Goal: Navigation & Orientation: Find specific page/section

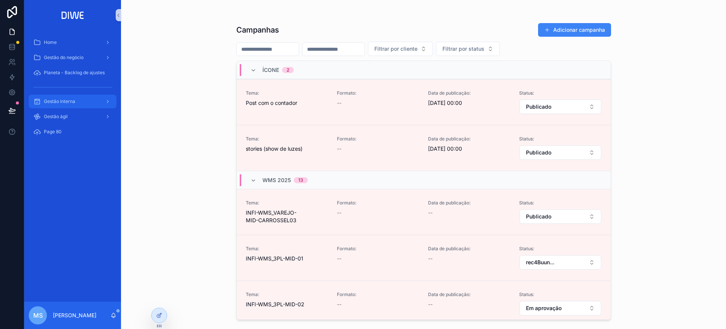
drag, startPoint x: 71, startPoint y: 99, endPoint x: 136, endPoint y: 110, distance: 66.0
click at [71, 99] on span "Gestão interna" at bounding box center [59, 101] width 31 height 6
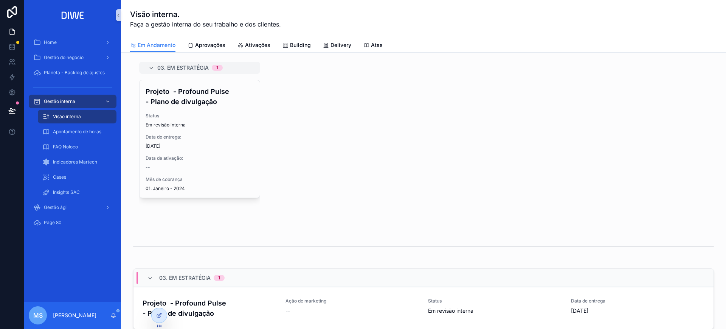
drag, startPoint x: 339, startPoint y: 48, endPoint x: 339, endPoint y: 57, distance: 8.7
click at [339, 49] on link "Delivery" at bounding box center [337, 45] width 28 height 15
